Goal: Task Accomplishment & Management: Manage account settings

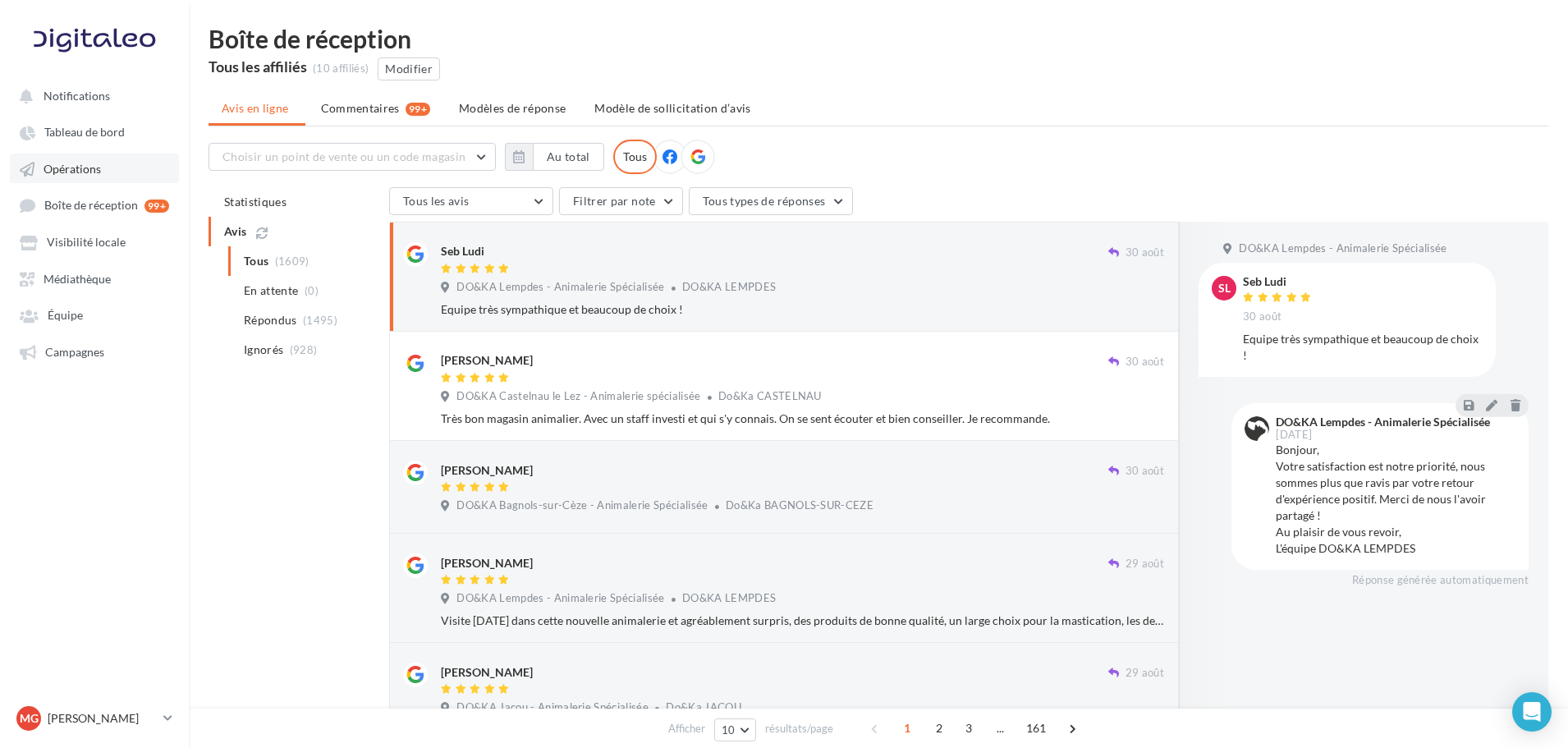
click at [85, 166] on span "Opérations" at bounding box center [73, 169] width 58 height 14
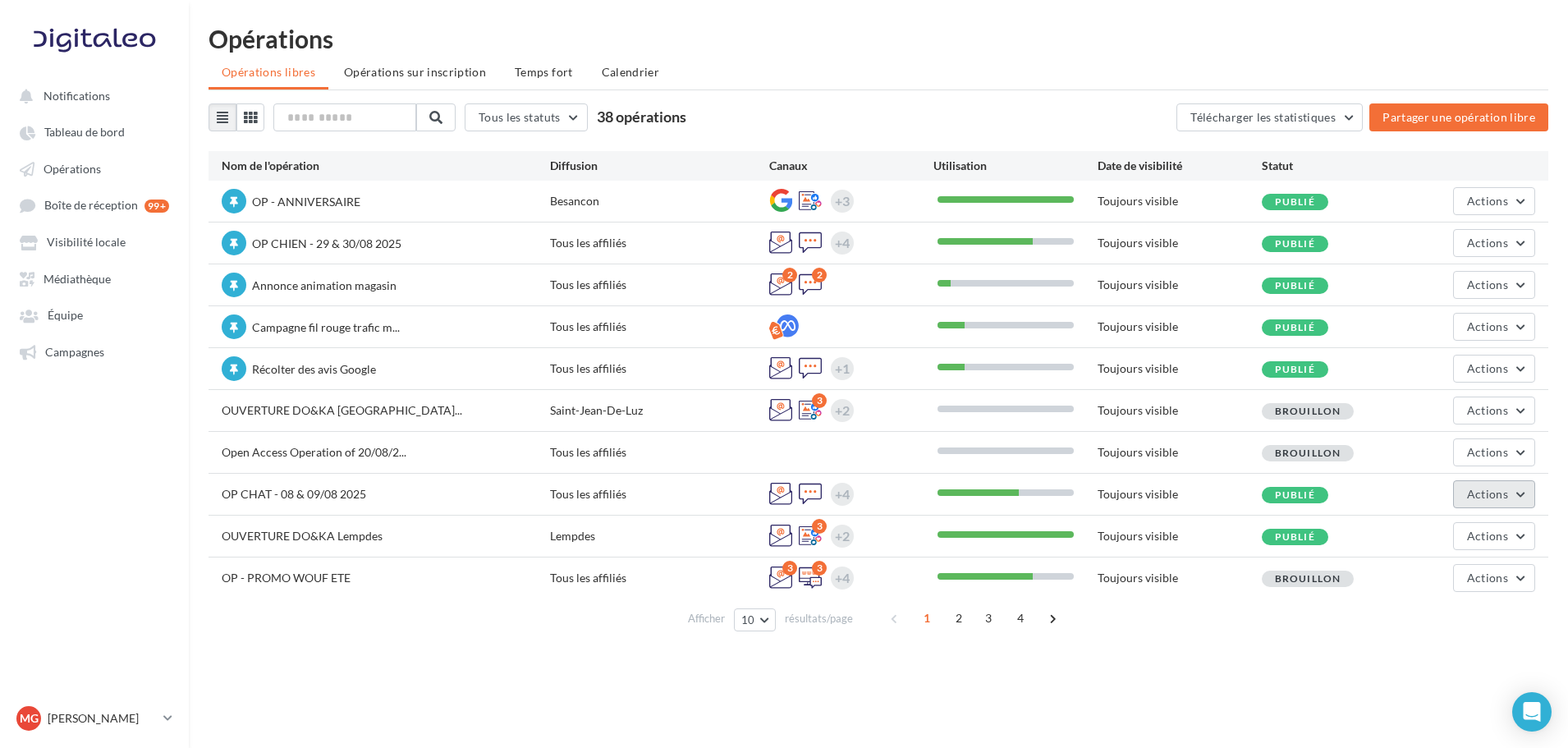
click at [1520, 491] on button "Actions" at bounding box center [1494, 495] width 82 height 28
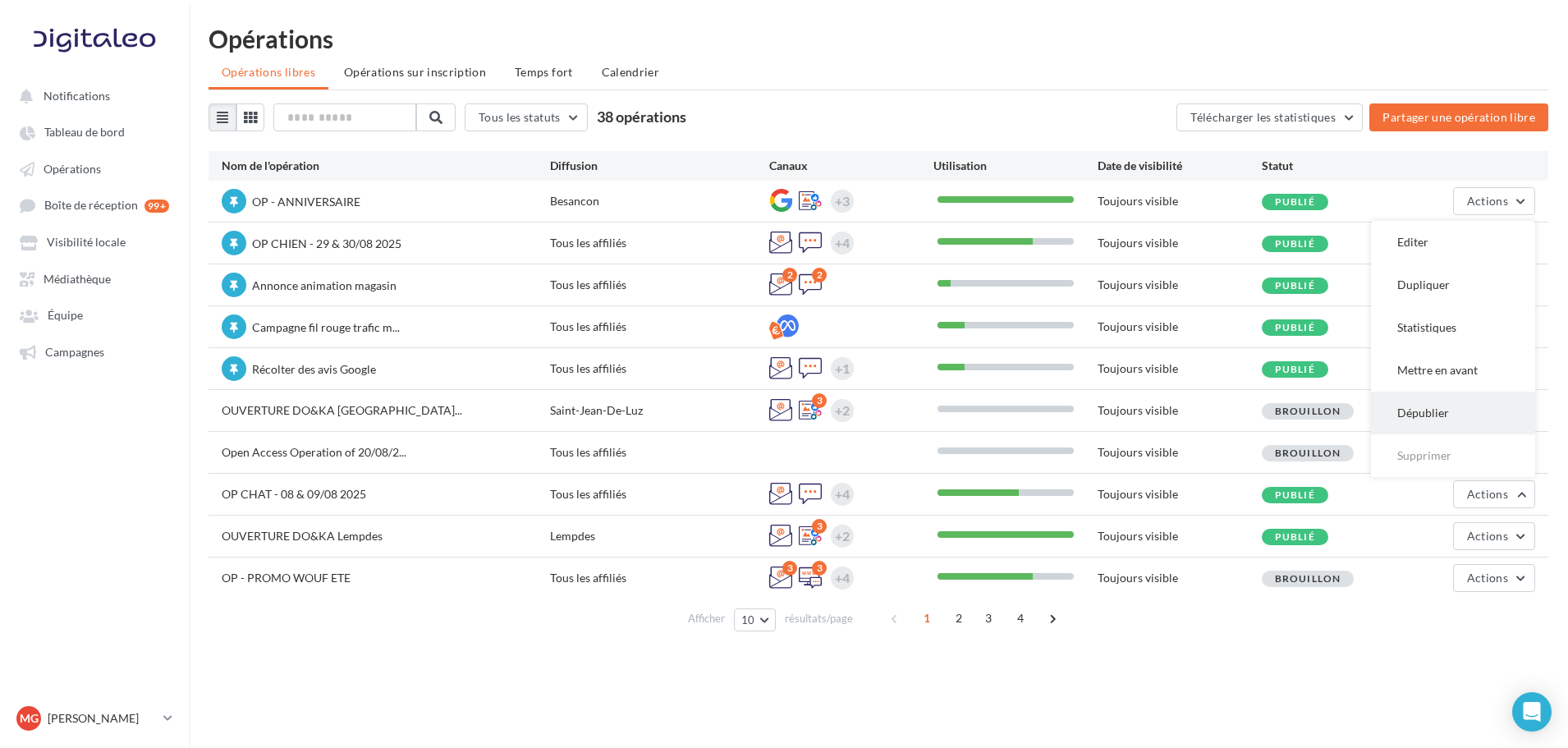
click at [1441, 411] on button "Dépublier" at bounding box center [1453, 413] width 164 height 43
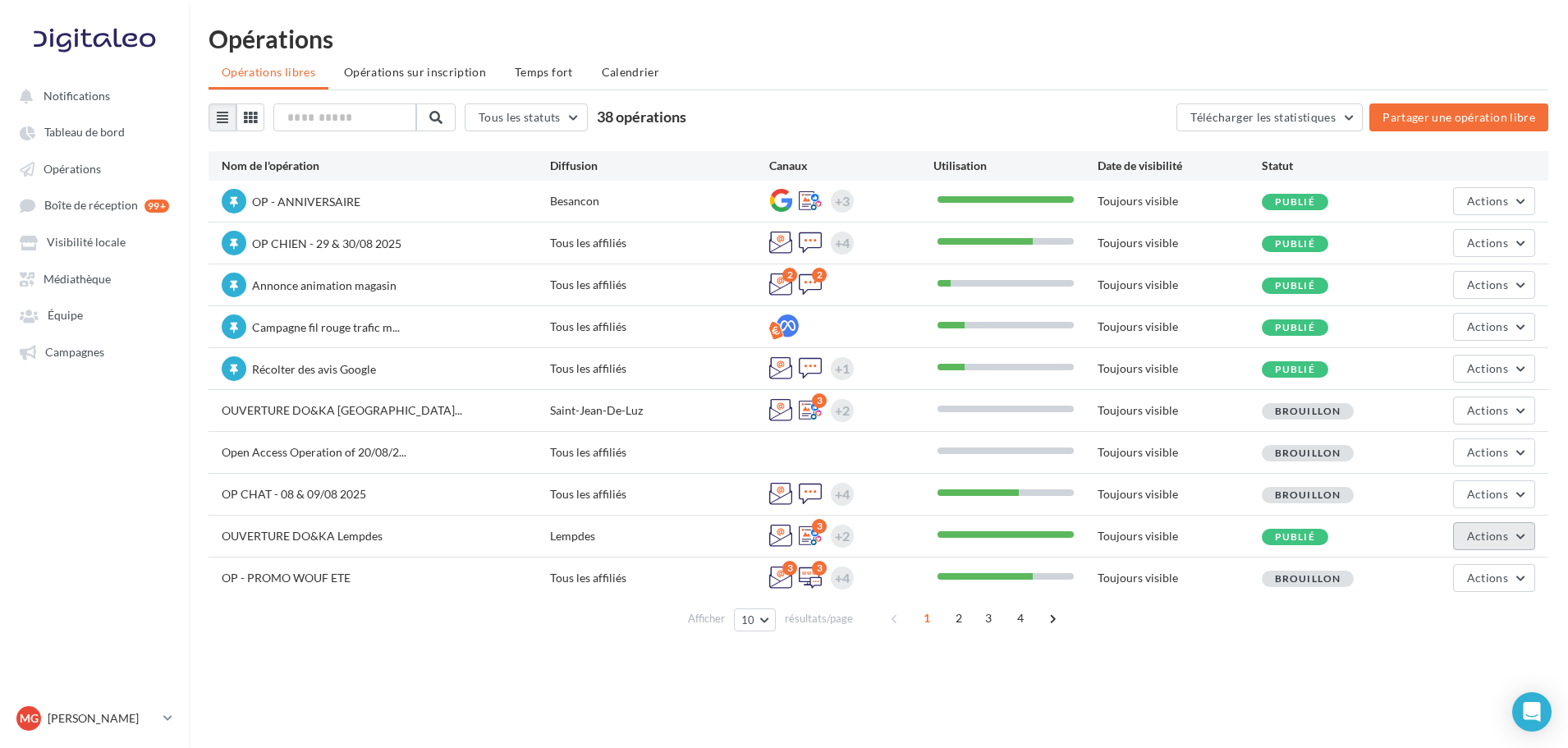
click at [1529, 540] on button "Actions" at bounding box center [1494, 537] width 82 height 28
click at [1457, 451] on button "Dépublier" at bounding box center [1453, 455] width 164 height 43
click at [113, 717] on p "[PERSON_NAME]" at bounding box center [102, 719] width 109 height 16
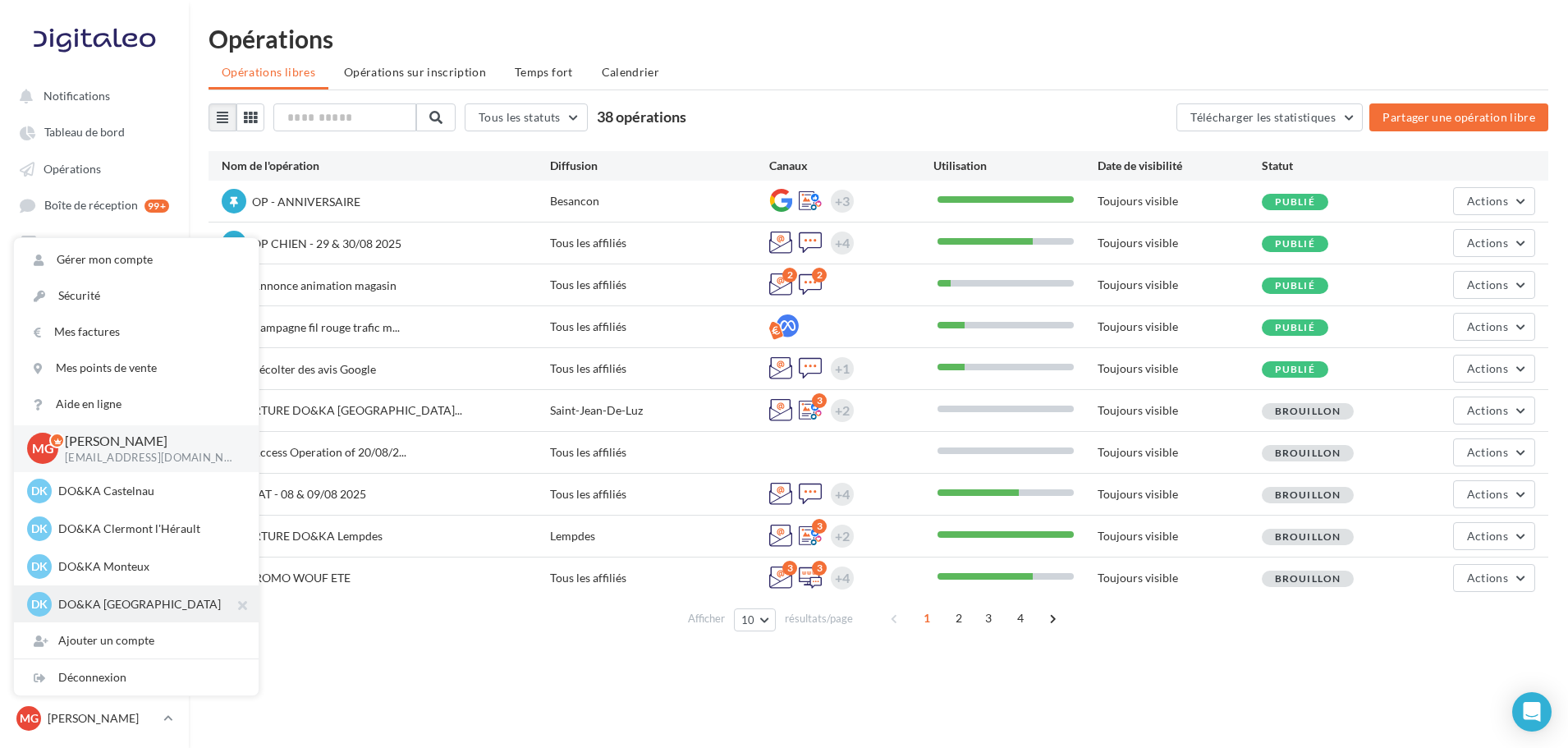
click at [146, 603] on p "DO&KA [GEOGRAPHIC_DATA]" at bounding box center [148, 604] width 181 height 16
